Goal: Information Seeking & Learning: Learn about a topic

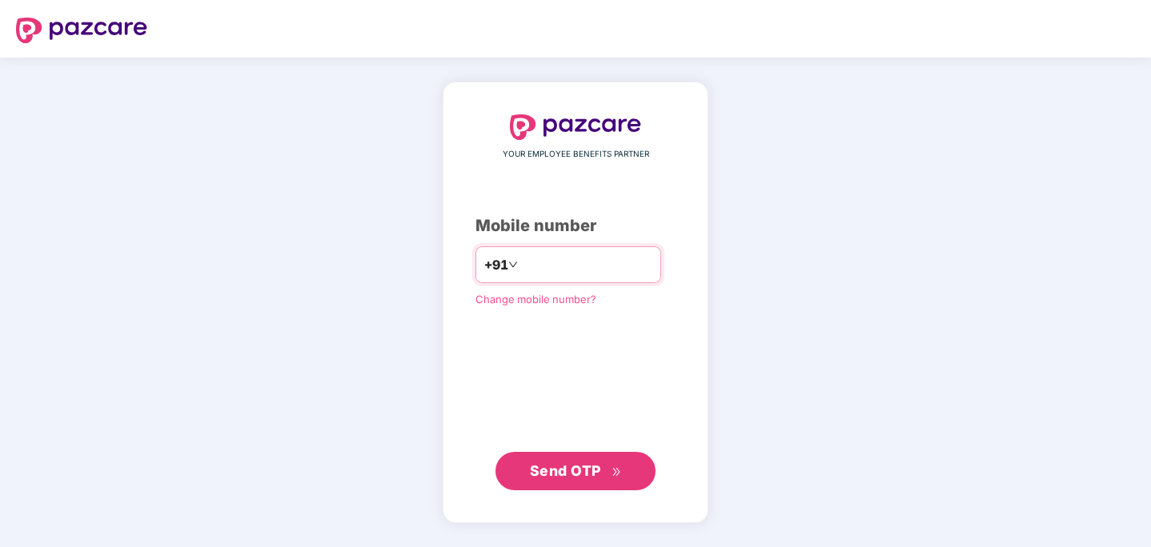
click at [593, 267] on input "number" at bounding box center [586, 265] width 131 height 26
type input "**********"
click at [566, 455] on button "Send OTP" at bounding box center [575, 470] width 160 height 38
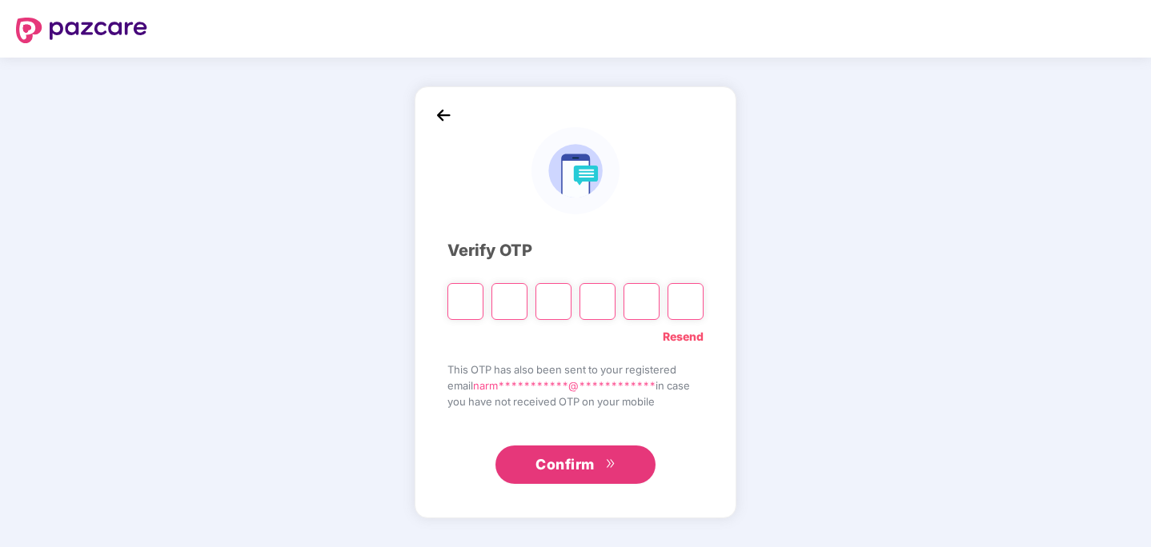
type input "*"
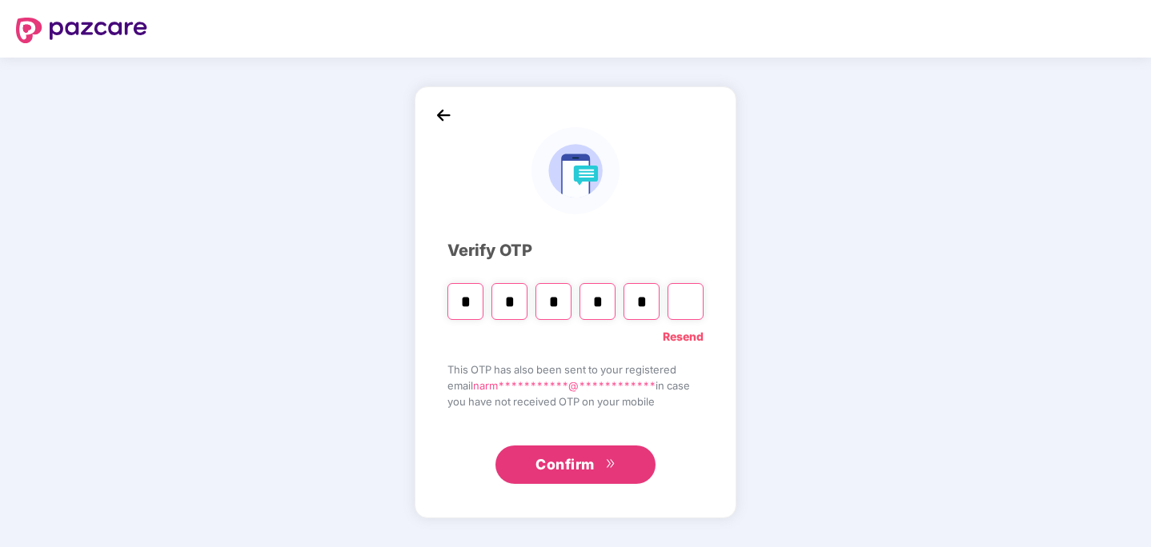
type input "*"
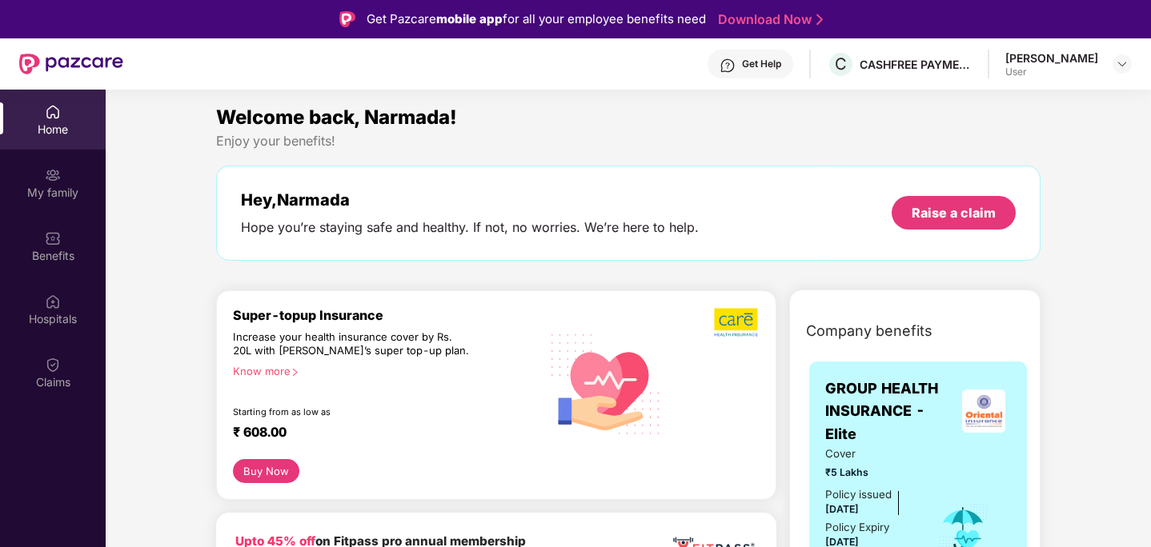
click at [40, 134] on div "Home" at bounding box center [53, 130] width 106 height 16
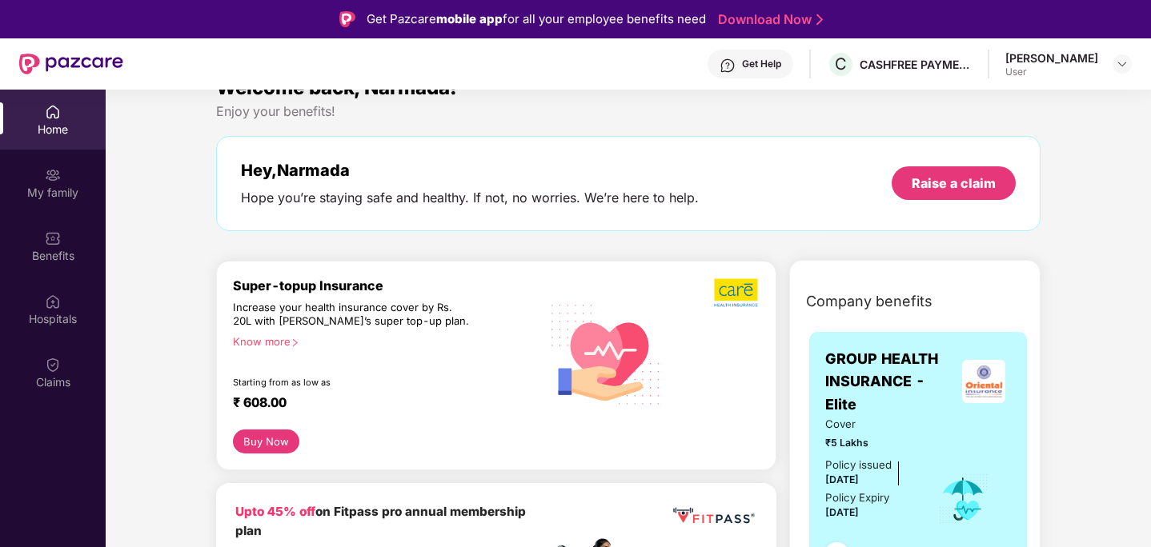
scroll to position [32, 0]
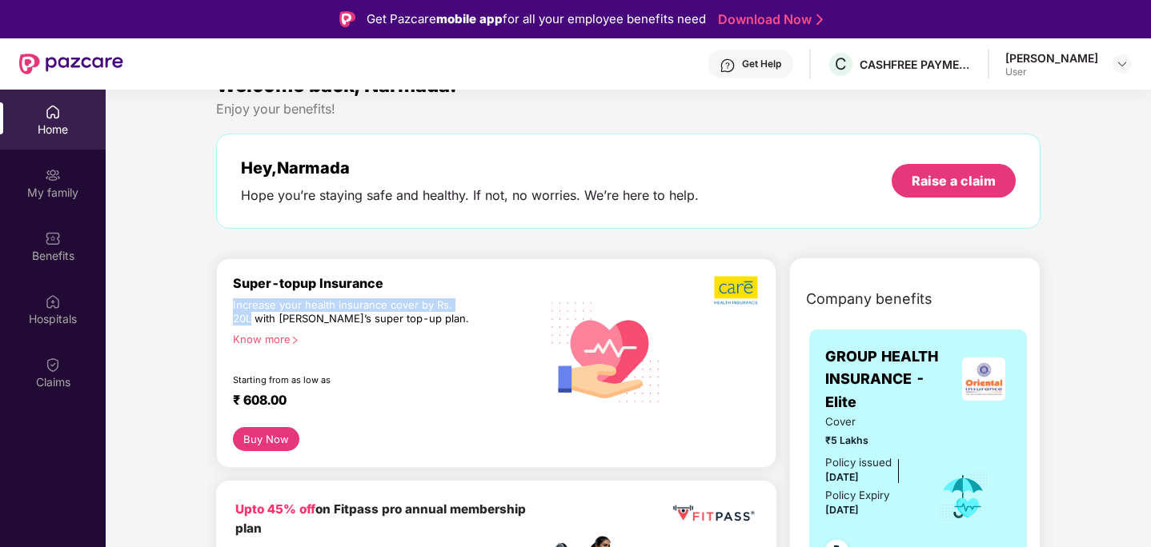
drag, startPoint x: 474, startPoint y: 308, endPoint x: 248, endPoint y: 298, distance: 225.9
click at [248, 298] on div "Super-topup Insurance Increase your health insurance cover by Rs. 20L with [PER…" at bounding box center [386, 351] width 307 height 153
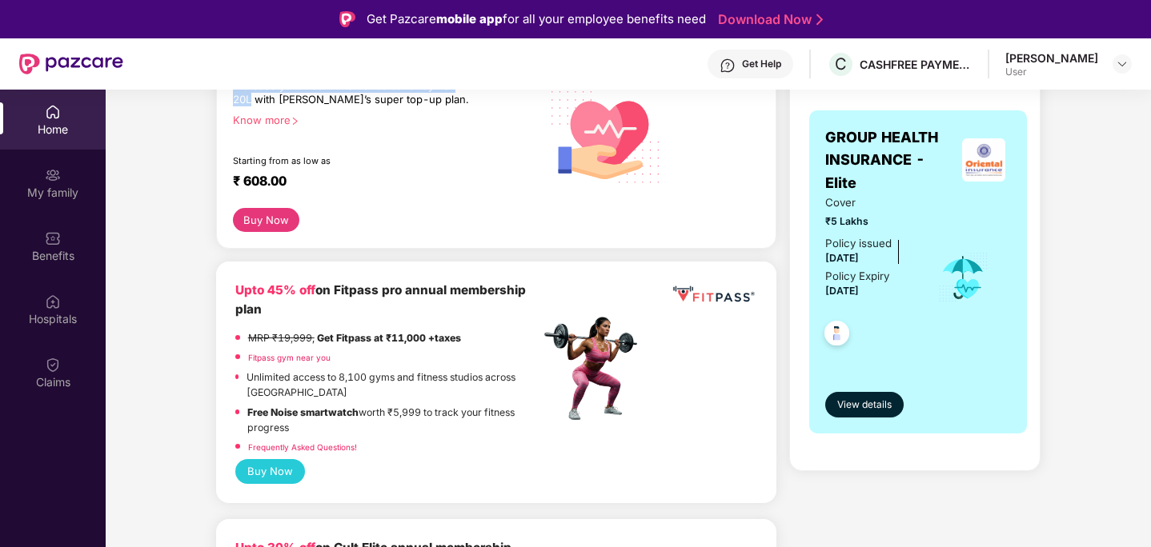
scroll to position [277, 0]
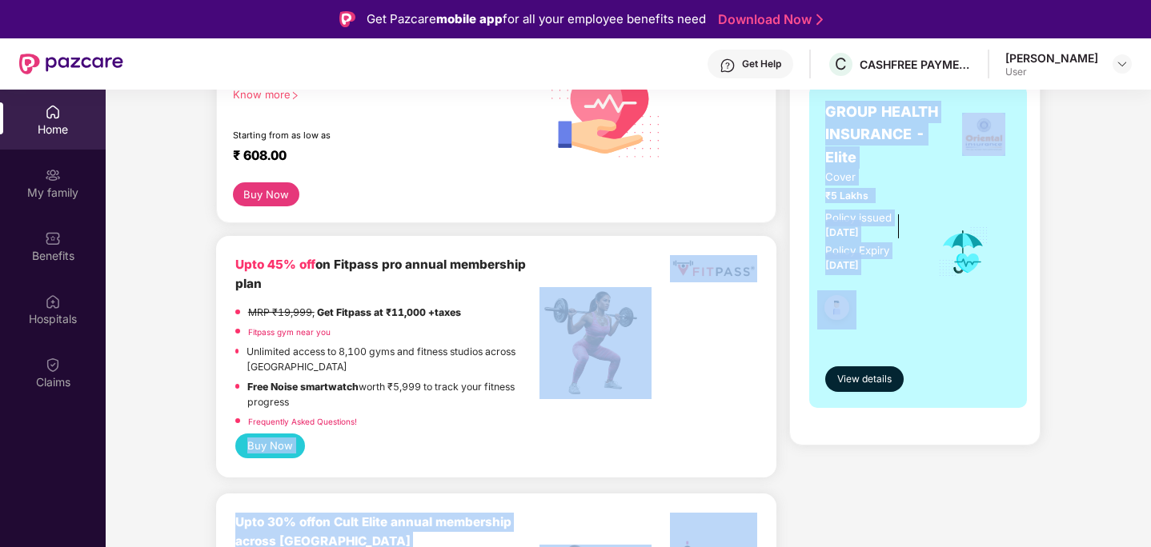
drag, startPoint x: 759, startPoint y: 276, endPoint x: 647, endPoint y: 281, distance: 112.1
click at [706, 333] on div "Upto 45% off on Fitpass pro annual membership plan MRP ₹19,999, Get Fitpass at …" at bounding box center [496, 344] width 522 height 178
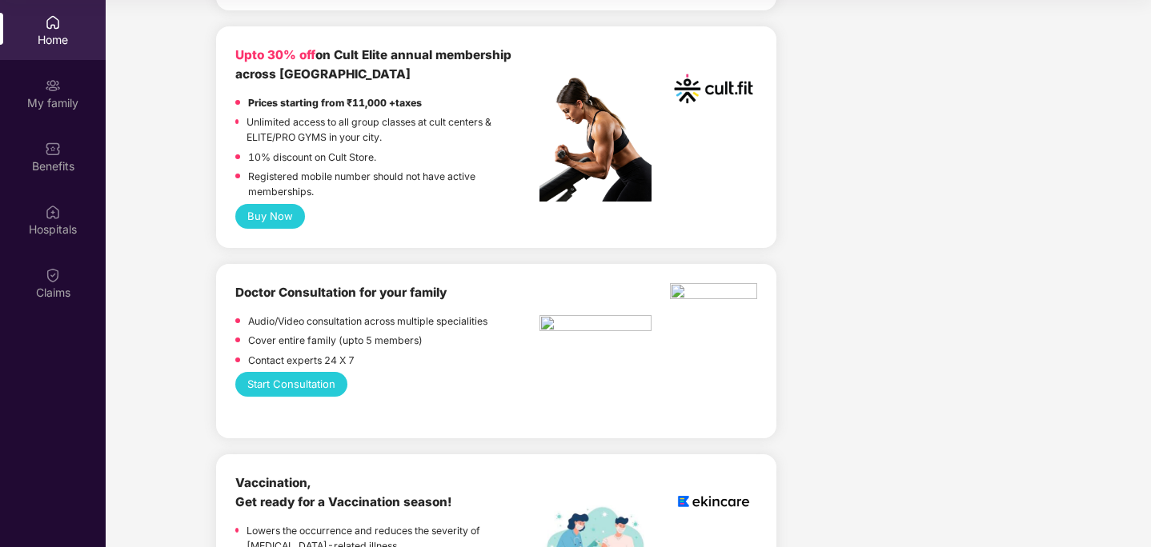
scroll to position [111, 0]
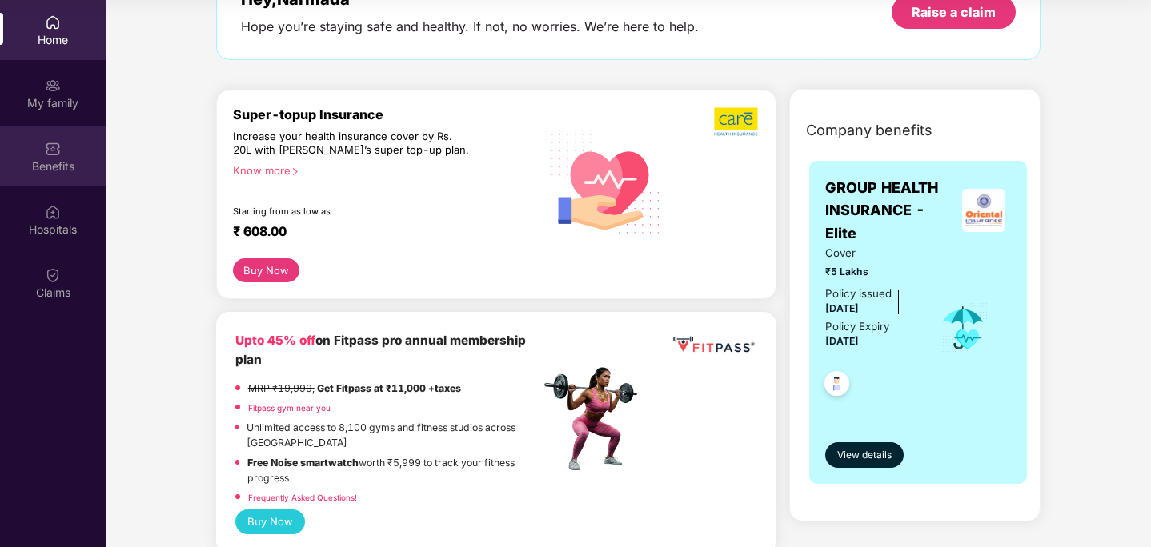
click at [47, 150] on img at bounding box center [53, 149] width 16 height 16
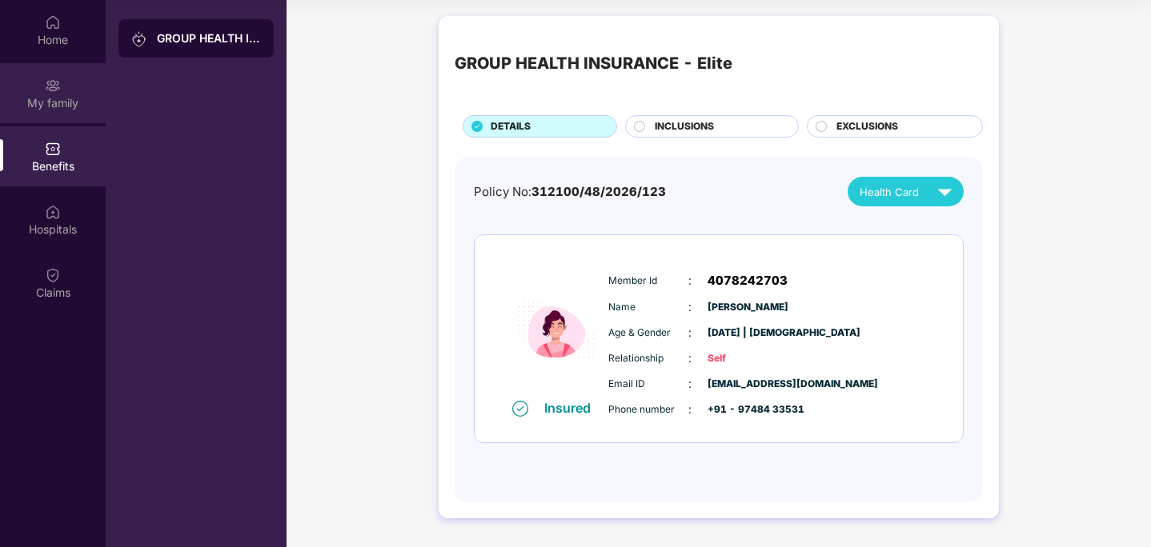
click at [43, 97] on div "My family" at bounding box center [53, 103] width 106 height 16
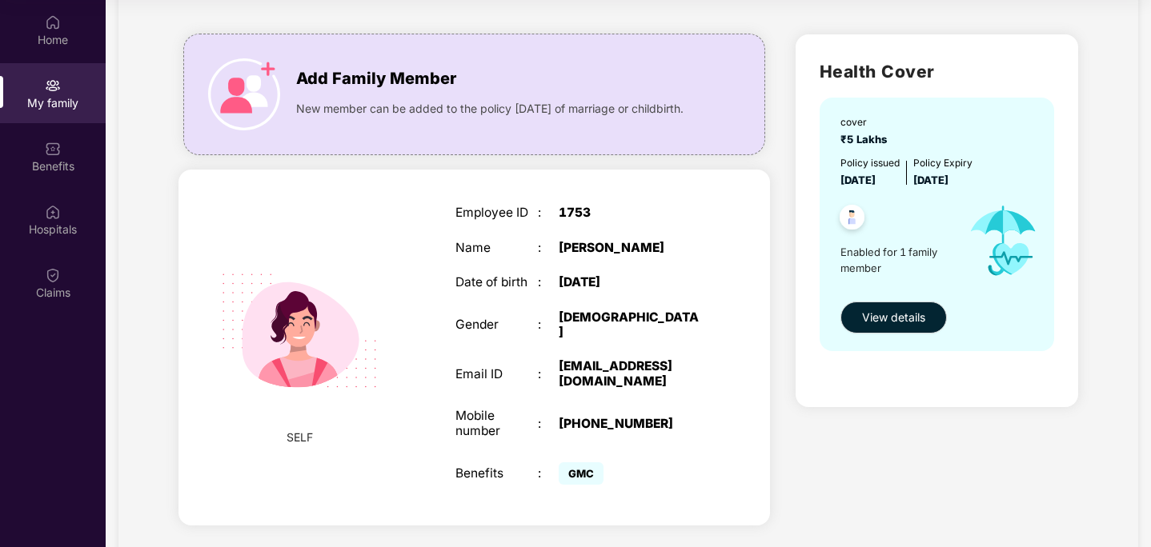
scroll to position [38, 0]
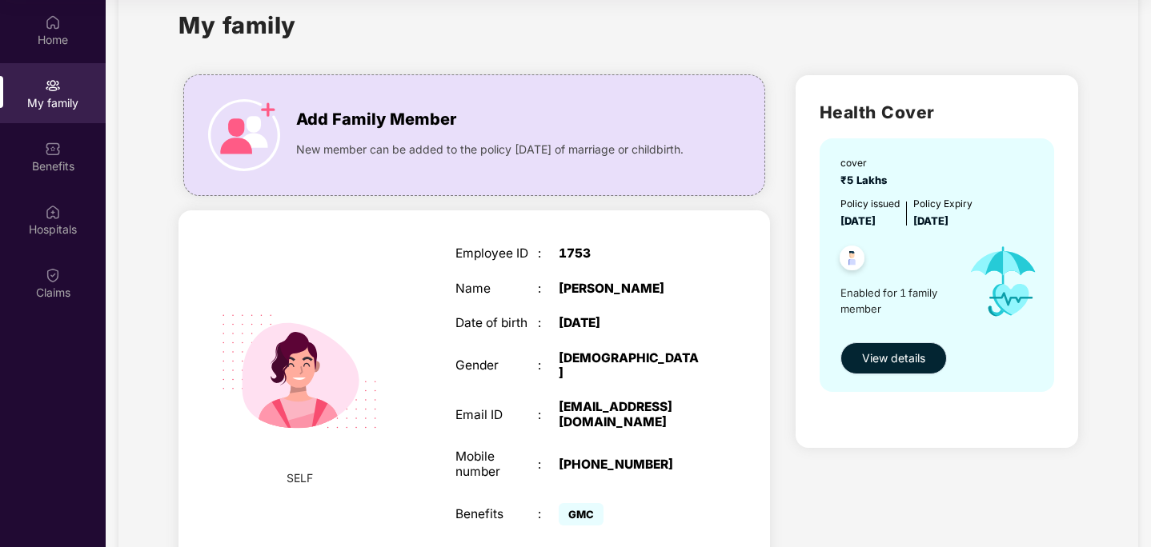
click at [847, 347] on button "View details" at bounding box center [893, 358] width 106 height 32
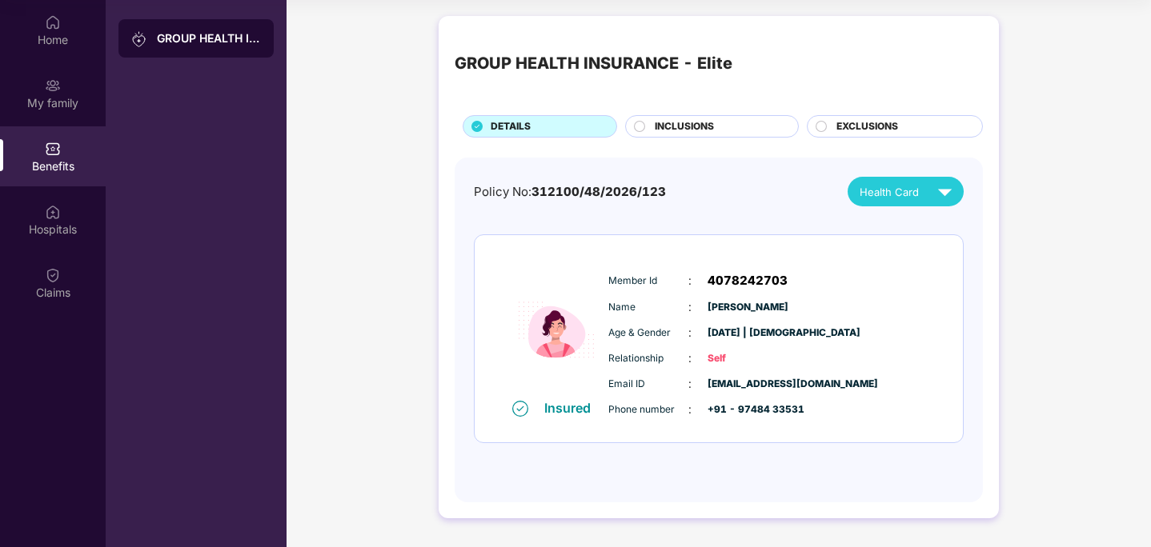
click at [747, 122] on div "INCLUSIONS" at bounding box center [718, 128] width 143 height 18
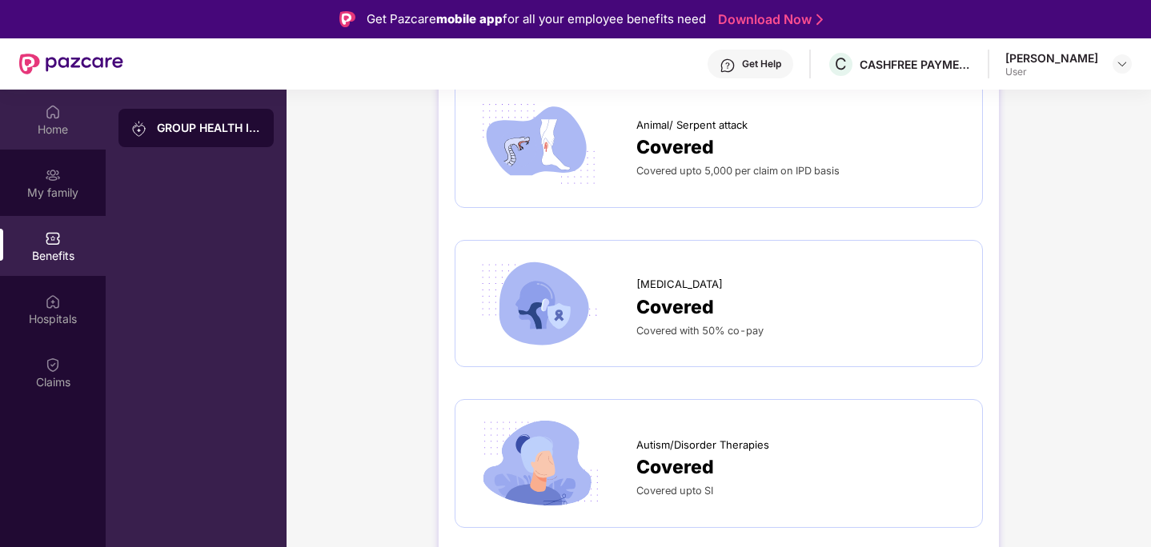
click at [38, 120] on div "Home" at bounding box center [53, 120] width 106 height 60
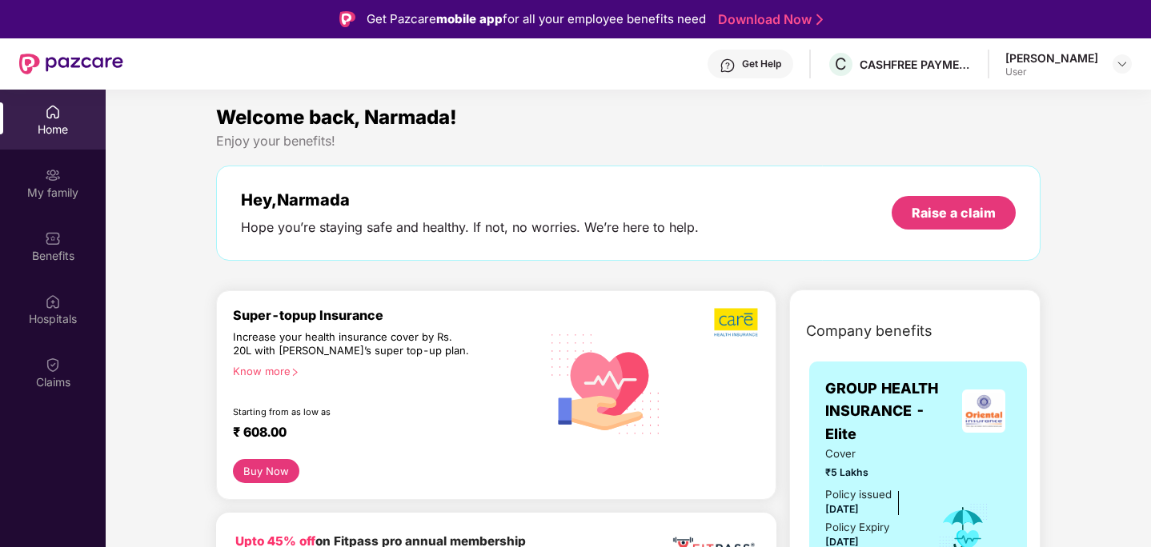
click at [847, 69] on div "User" at bounding box center [1051, 72] width 93 height 13
click at [847, 63] on img at bounding box center [1121, 64] width 13 height 13
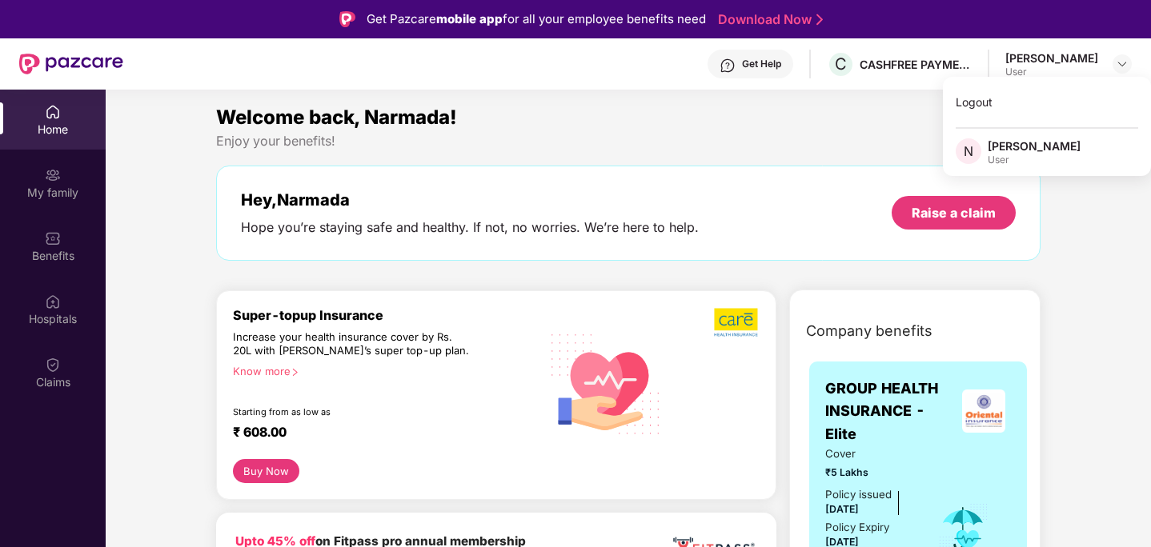
click at [847, 60] on div "Get Help C CASHFREE PAYMENTS INDIA PVT. LTD. [PERSON_NAME] User" at bounding box center [627, 63] width 1008 height 51
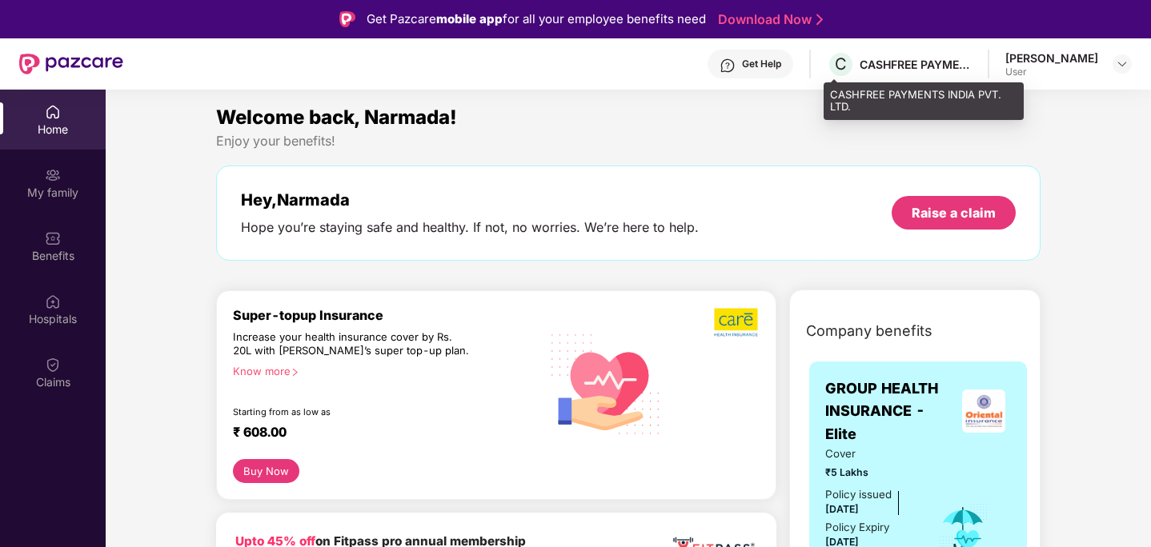
click at [847, 65] on div "CASHFREE PAYMENTS INDIA PVT. LTD." at bounding box center [915, 64] width 112 height 15
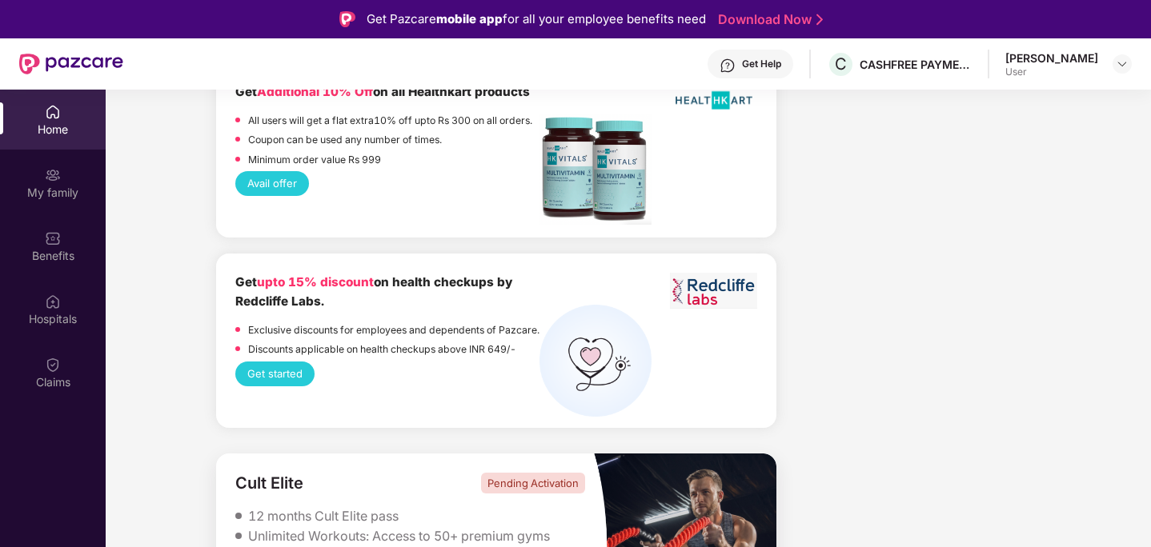
scroll to position [4191, 0]
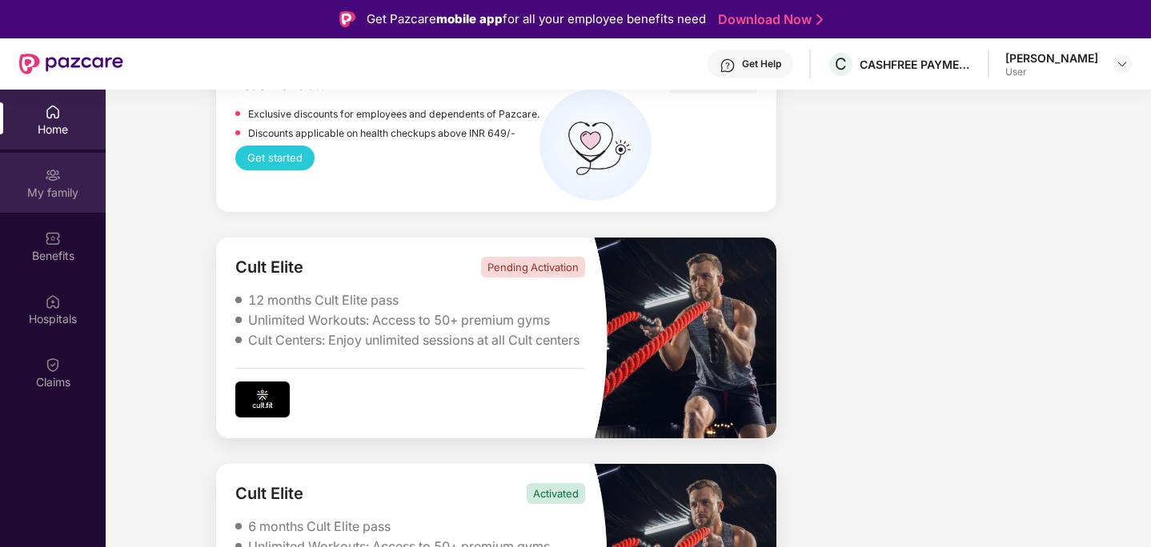
click at [51, 179] on img at bounding box center [53, 175] width 16 height 16
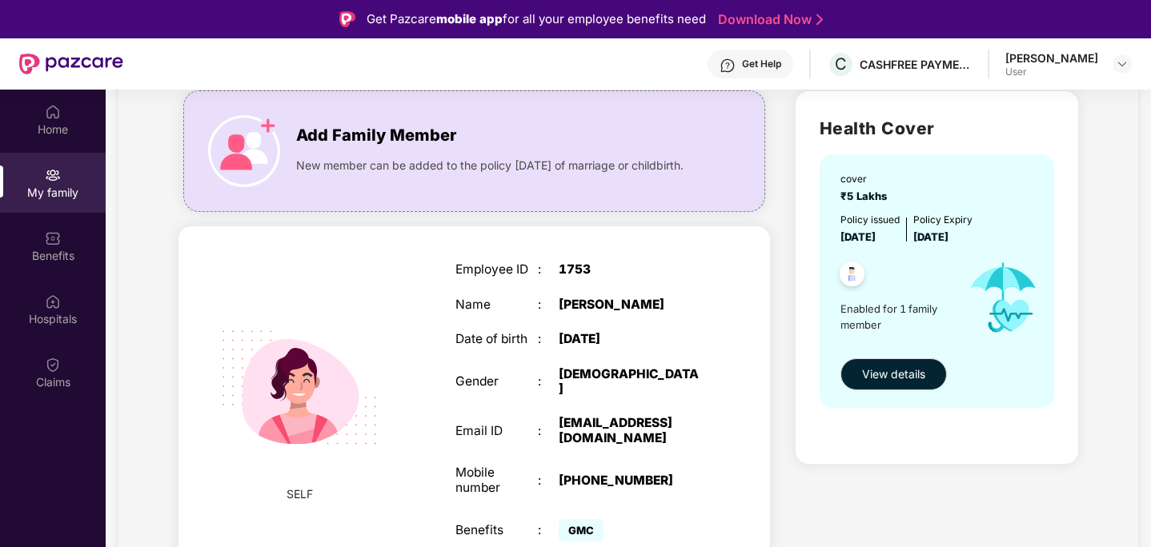
scroll to position [90, 0]
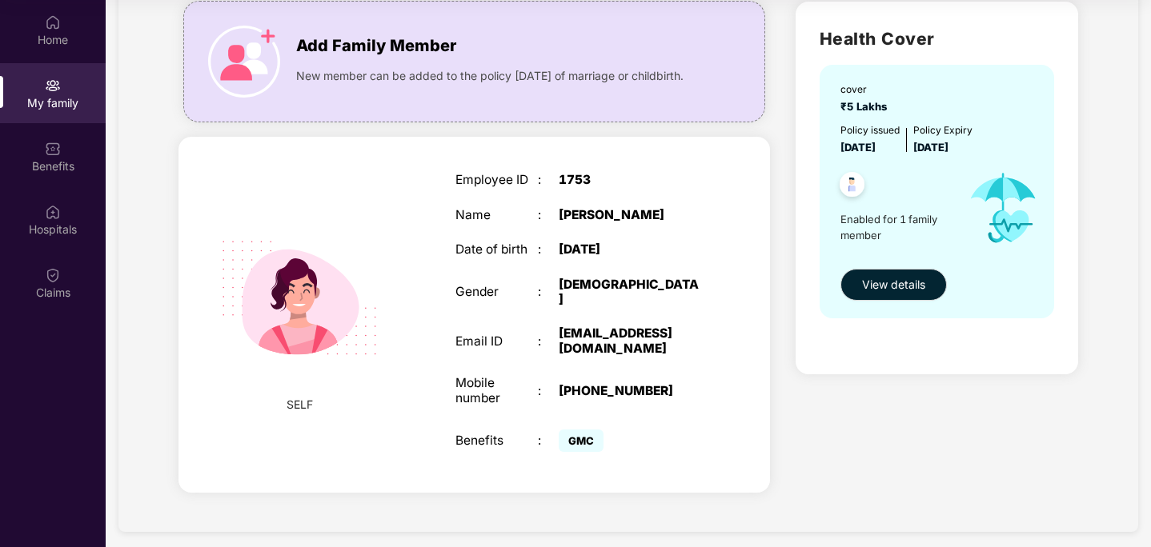
click at [587, 430] on span "GMC" at bounding box center [581, 441] width 45 height 22
click at [847, 284] on span "View details" at bounding box center [893, 285] width 63 height 18
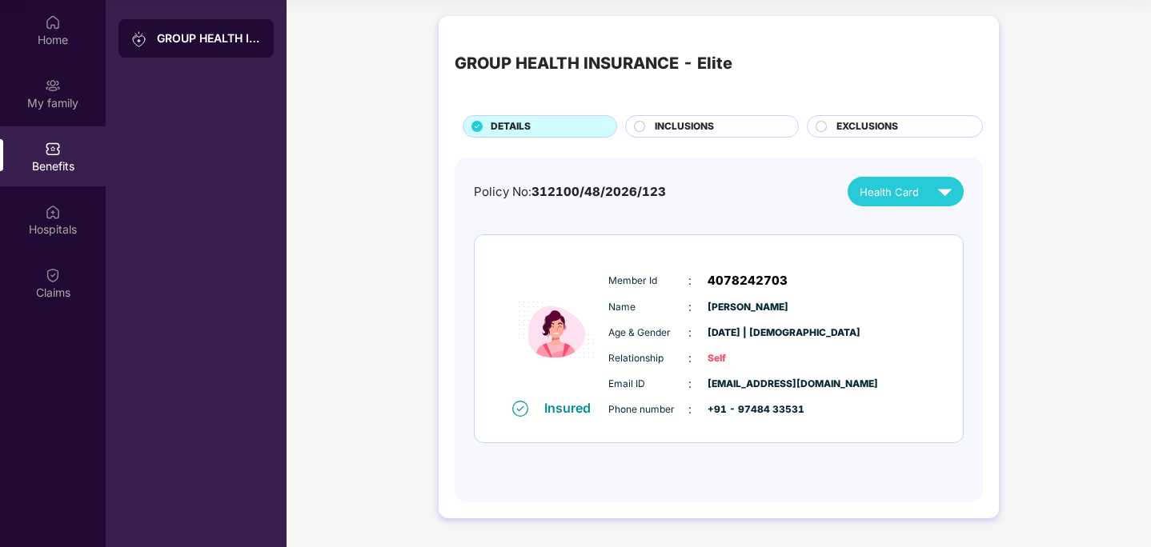
click at [847, 119] on span "EXCLUSIONS" at bounding box center [867, 126] width 62 height 15
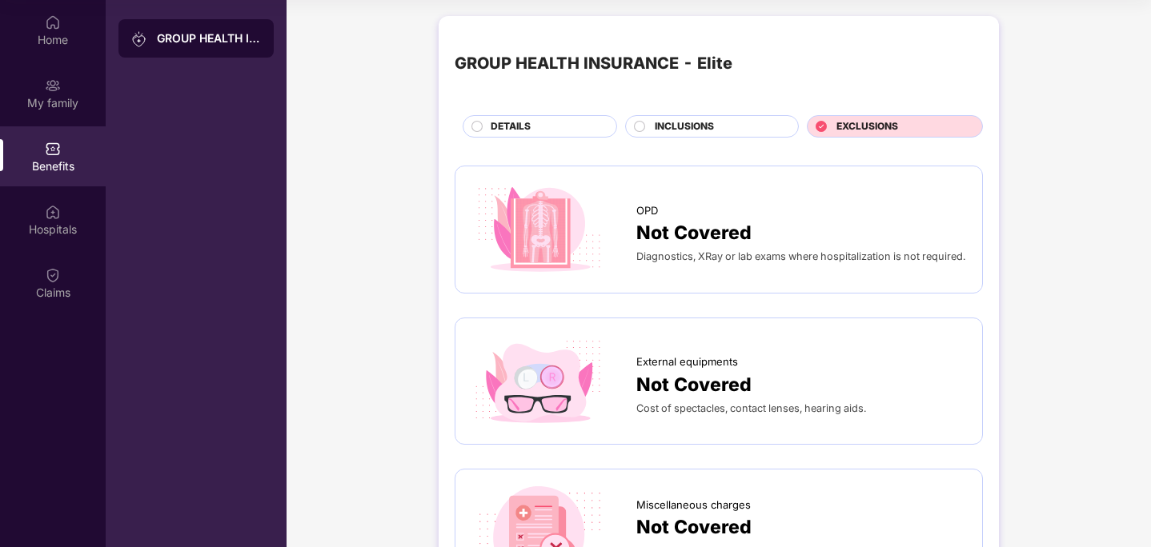
click at [740, 126] on div "INCLUSIONS" at bounding box center [718, 128] width 143 height 18
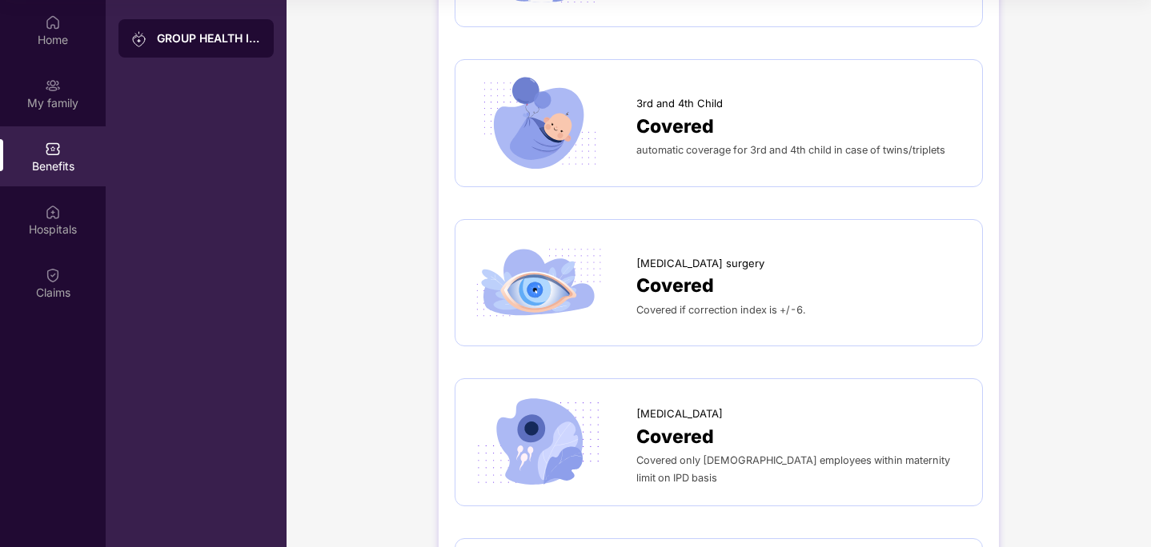
scroll to position [2657, 0]
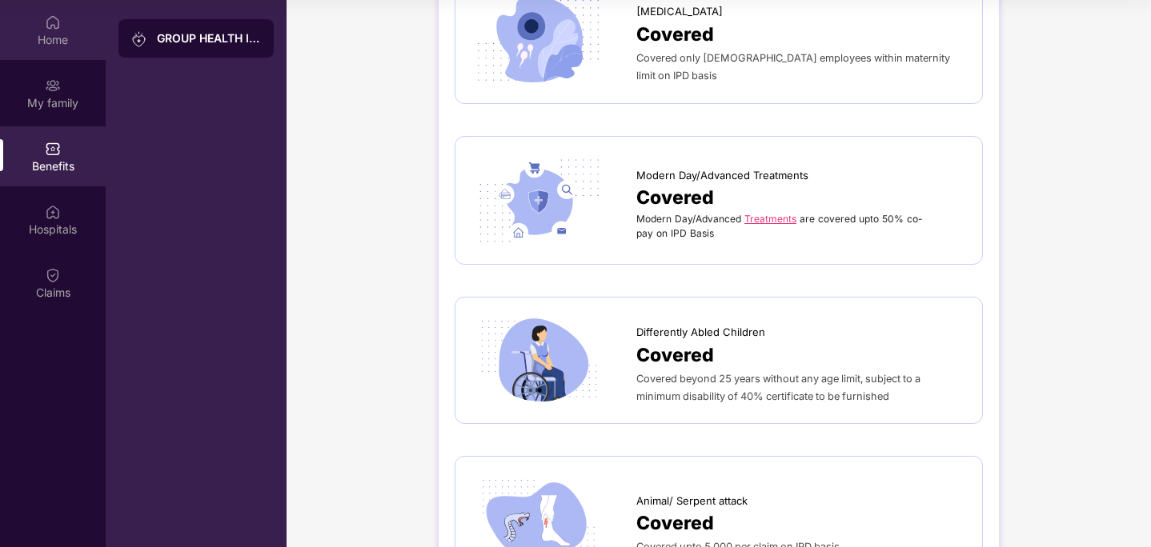
click at [66, 40] on div "Home" at bounding box center [53, 40] width 106 height 16
